Goal: Task Accomplishment & Management: Manage account settings

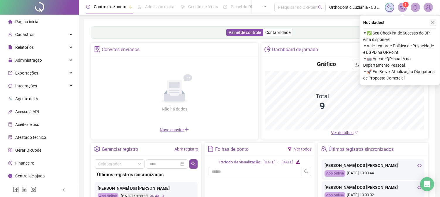
click at [432, 21] on icon "close" at bounding box center [433, 23] width 4 height 4
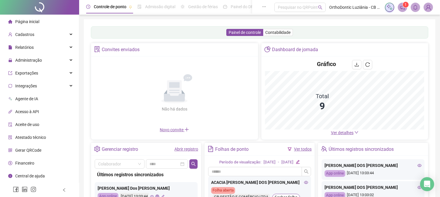
click at [428, 7] on img at bounding box center [428, 7] width 9 height 9
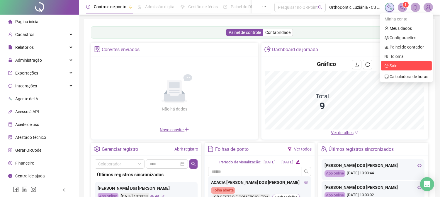
click at [391, 65] on span "Sair" at bounding box center [392, 66] width 7 height 5
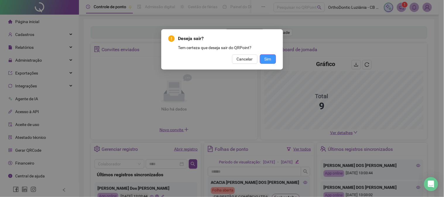
click at [262, 56] on button "Sim" at bounding box center [268, 58] width 16 height 9
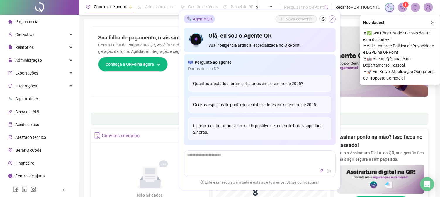
click at [332, 21] on icon "shrink" at bounding box center [332, 19] width 4 height 4
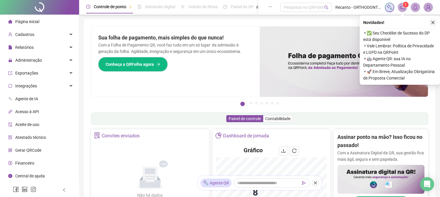
click at [431, 22] on icon "close" at bounding box center [433, 23] width 4 height 4
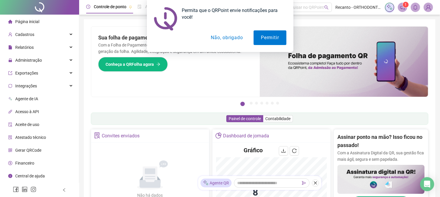
click at [233, 40] on button "Não, obrigado" at bounding box center [226, 37] width 47 height 15
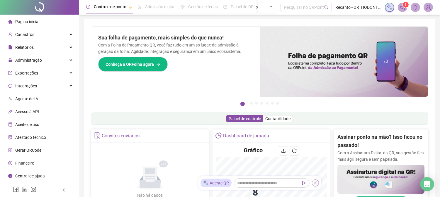
click at [316, 182] on icon "close" at bounding box center [315, 183] width 4 height 4
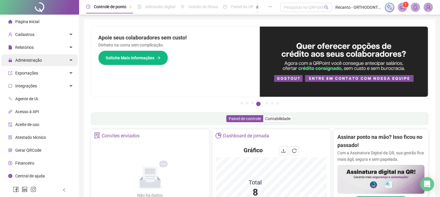
click at [28, 60] on span "Administração" at bounding box center [28, 60] width 27 height 5
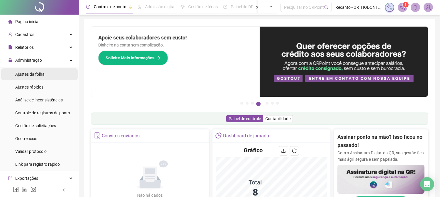
click at [27, 77] on span "Ajustes da folha" at bounding box center [29, 74] width 29 height 5
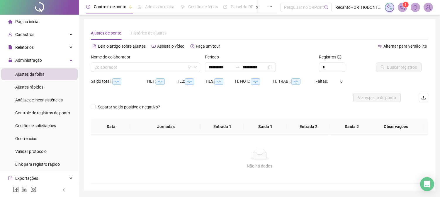
type input "**********"
click at [172, 68] on input "search" at bounding box center [142, 67] width 97 height 9
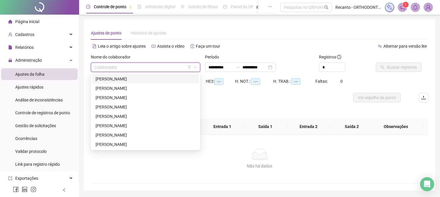
click at [163, 80] on div "[PERSON_NAME]" at bounding box center [145, 79] width 100 height 6
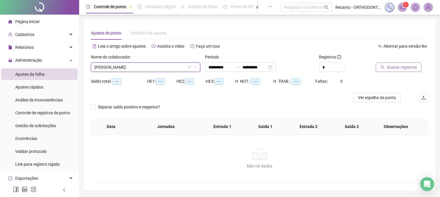
click at [399, 68] on span "Buscar registros" at bounding box center [402, 67] width 30 height 6
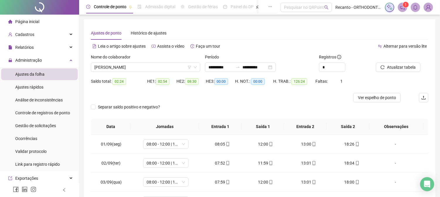
click at [344, 69] on icon "down" at bounding box center [345, 70] width 2 height 2
click at [342, 66] on span "Decrease Value" at bounding box center [341, 68] width 6 height 5
click at [342, 64] on span "Increase Value" at bounding box center [341, 65] width 6 height 5
type input "*"
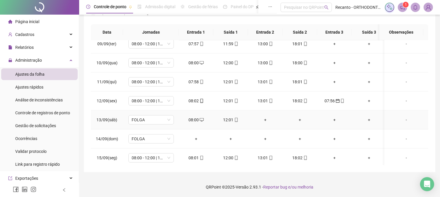
scroll to position [158, 0]
click at [332, 101] on div "07:56" at bounding box center [334, 101] width 25 height 6
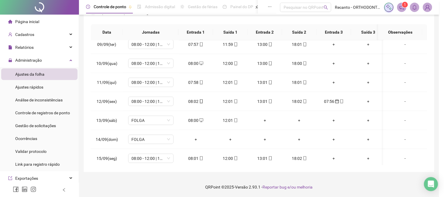
type input "**********"
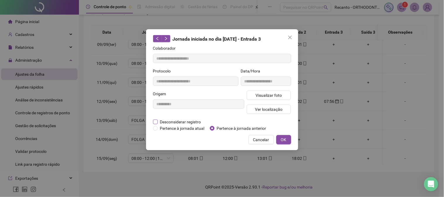
click at [187, 122] on span "Desconsiderar registro" at bounding box center [181, 122] width 46 height 6
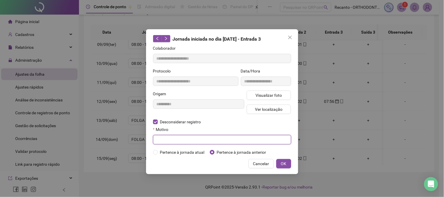
click at [185, 138] on input "text" at bounding box center [222, 139] width 138 height 9
type input "*****"
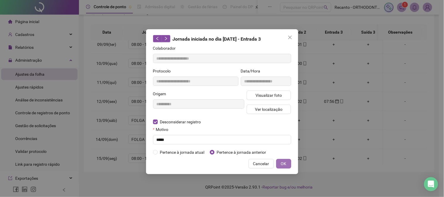
click at [285, 162] on span "OK" at bounding box center [284, 164] width 6 height 6
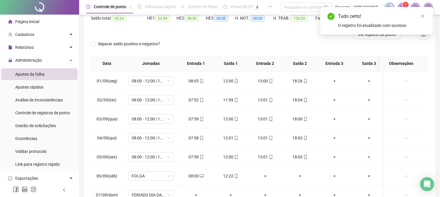
scroll to position [30, 0]
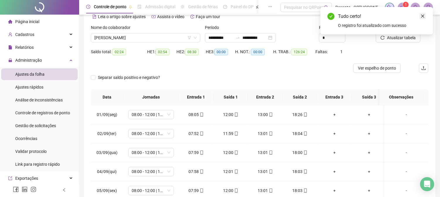
click at [421, 14] on icon "close" at bounding box center [422, 16] width 4 height 4
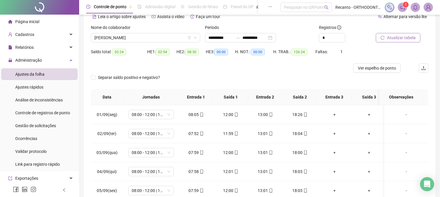
click at [402, 36] on span "Atualizar tabela" at bounding box center [401, 38] width 29 height 6
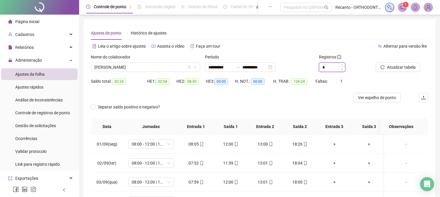
click at [342, 71] on span "Decrease Value" at bounding box center [341, 68] width 6 height 5
type input "*"
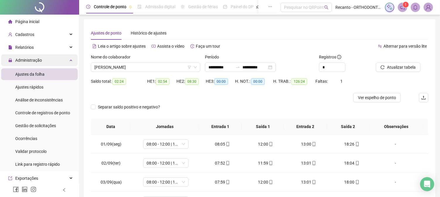
click at [50, 59] on div "Administração" at bounding box center [39, 60] width 76 height 12
